Goal: Navigation & Orientation: Find specific page/section

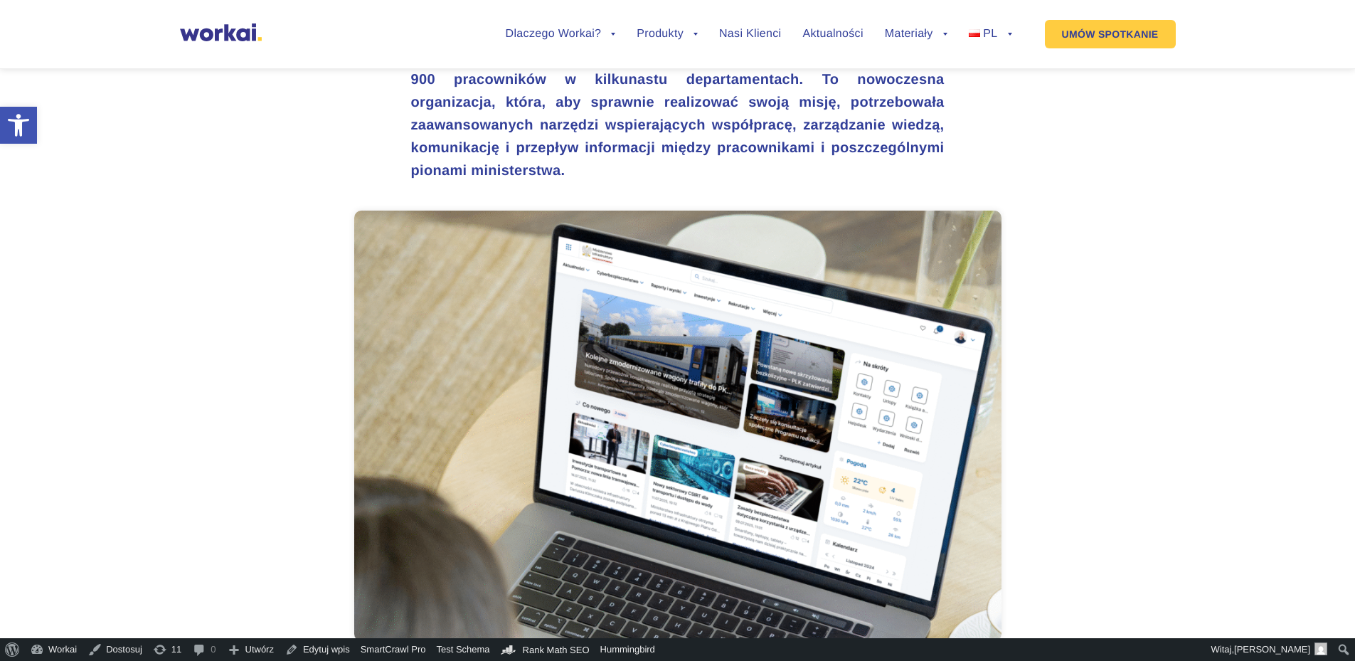
scroll to position [569, 0]
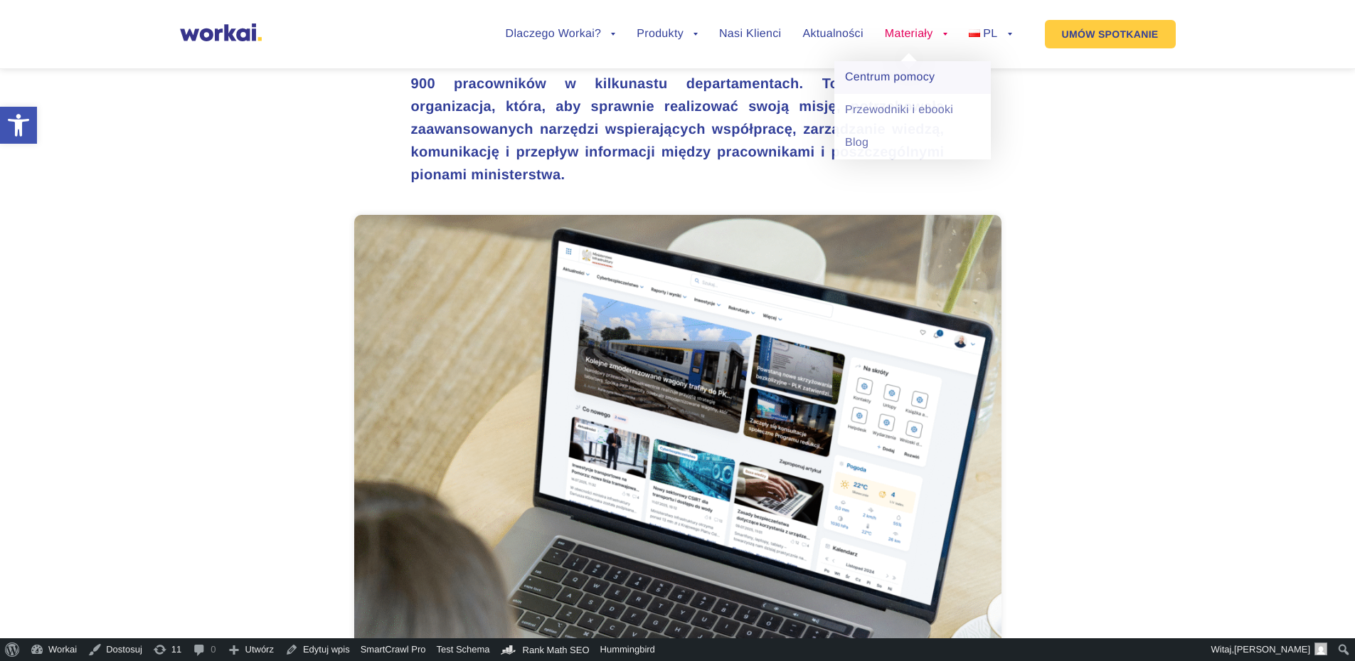
drag, startPoint x: 879, startPoint y: 136, endPoint x: 941, endPoint y: 85, distance: 80.8
click at [879, 136] on link "Blog" at bounding box center [912, 143] width 156 height 33
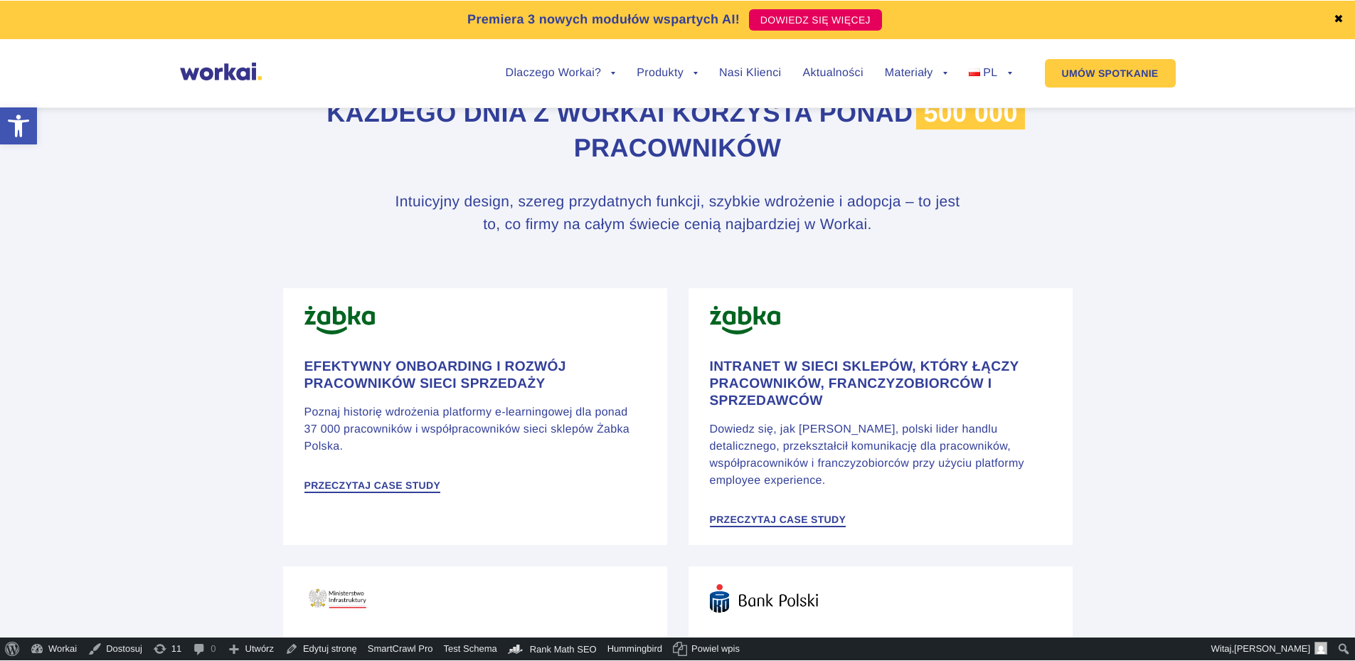
scroll to position [640, 0]
